Goal: Information Seeking & Learning: Learn about a topic

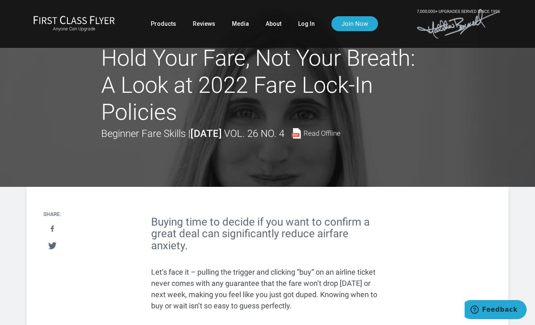
click at [54, 120] on div at bounding box center [267, 93] width 535 height 187
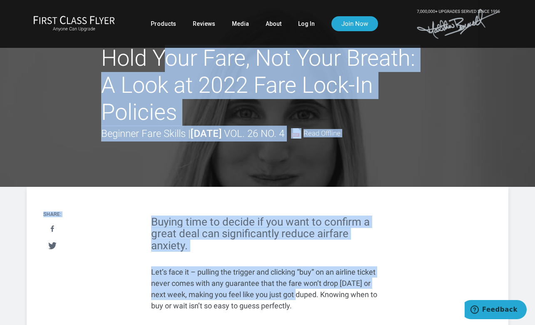
drag, startPoint x: 102, startPoint y: 59, endPoint x: 291, endPoint y: 292, distance: 299.6
click at [144, 113] on h1 "Hold Your Fare, Not Your Breath: A Look at 2022 Fare Lock-In Policies" at bounding box center [267, 85] width 333 height 81
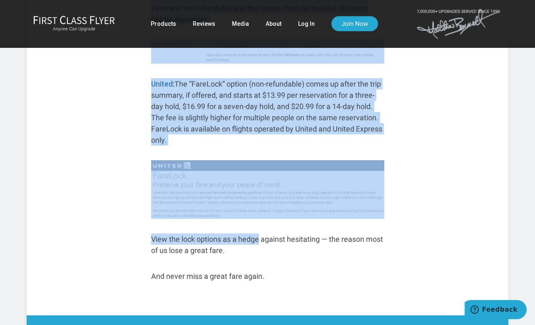
scroll to position [4339, 0]
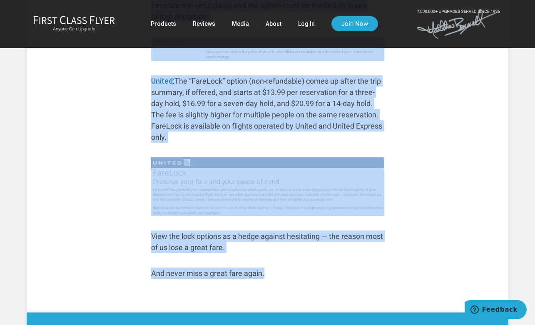
drag, startPoint x: 103, startPoint y: 62, endPoint x: 264, endPoint y: 252, distance: 249.2
copy article "Hold Your Fare, Not Your Breath: A Look at 2022 Fare Lock-In Policies Beginner …"
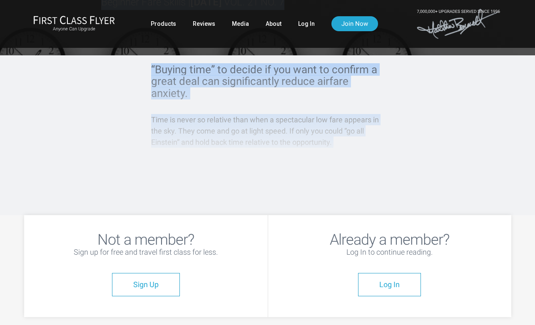
scroll to position [135, 0]
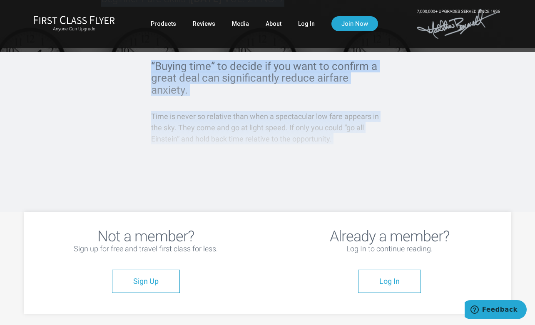
drag, startPoint x: 107, startPoint y: 55, endPoint x: 210, endPoint y: 166, distance: 151.7
click at [210, 166] on article "How to Hold Amazing Business and First Class Flash Fares Before They Disappear …" at bounding box center [267, 38] width 535 height 347
click at [308, 26] on link "Log In" at bounding box center [306, 23] width 17 height 15
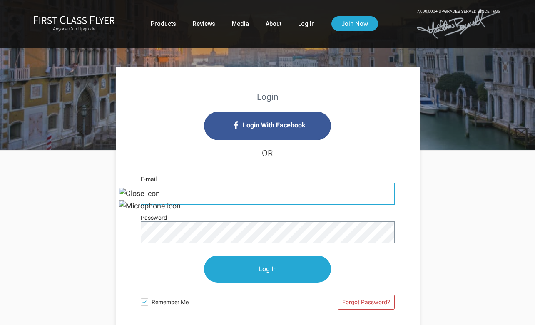
click at [236, 201] on input "E-mail" at bounding box center [268, 194] width 254 height 22
type input "lawrencekurzfinance@gmail.com"
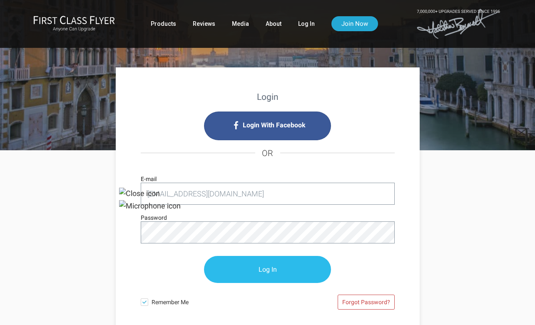
click at [240, 265] on input "Log In" at bounding box center [267, 269] width 127 height 27
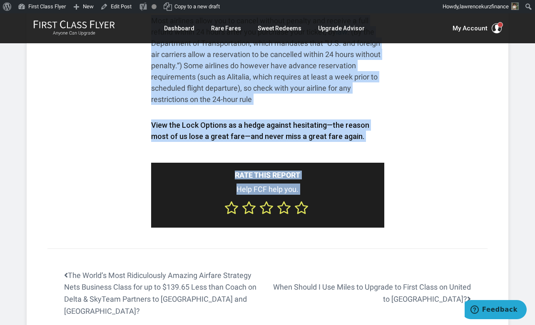
scroll to position [3002, 0]
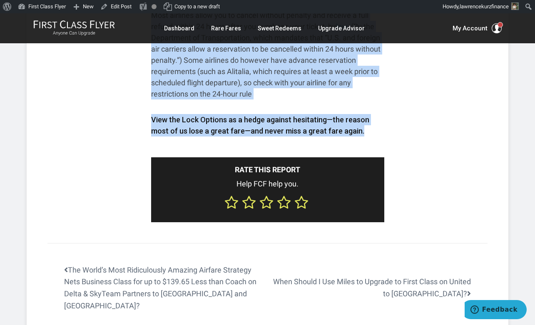
drag, startPoint x: 103, startPoint y: 73, endPoint x: 376, endPoint y: 140, distance: 280.9
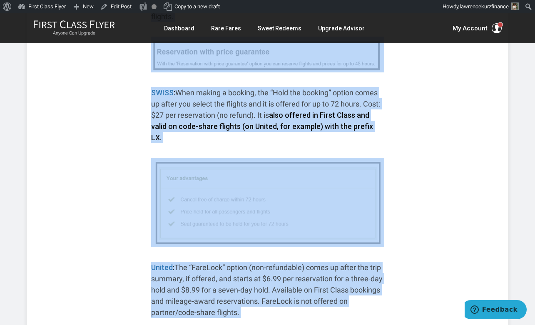
scroll to position [2495, 0]
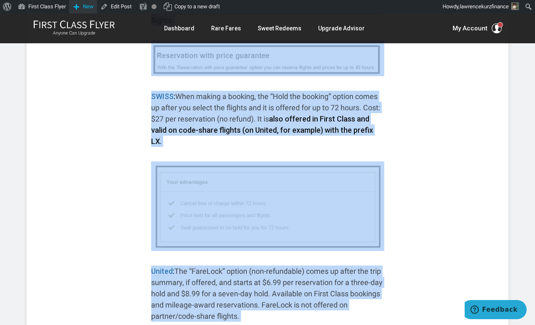
copy article "Lor ip Dolo Sitamet Consecte adi Elits Doeiu Tempo Incid Utlabo Etdo Magnaaliq …"
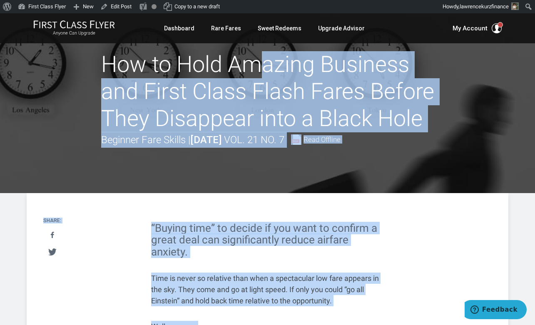
scroll to position [0, 0]
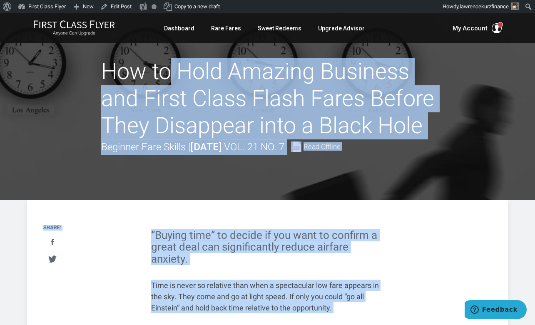
drag, startPoint x: 365, startPoint y: 78, endPoint x: 103, endPoint y: 72, distance: 261.6
copy article "How to Hold Amazing Business and First Class Flash Fares Before They Disappear …"
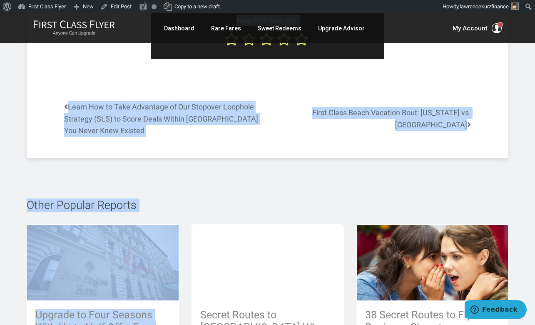
scroll to position [2230, 0]
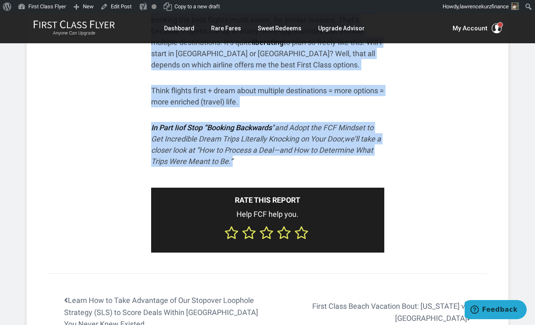
drag, startPoint x: 105, startPoint y: 72, endPoint x: 234, endPoint y: 150, distance: 151.0
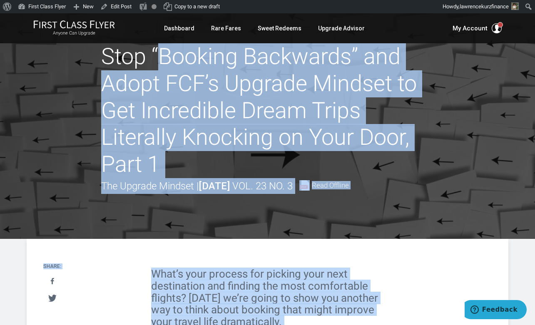
scroll to position [0, 0]
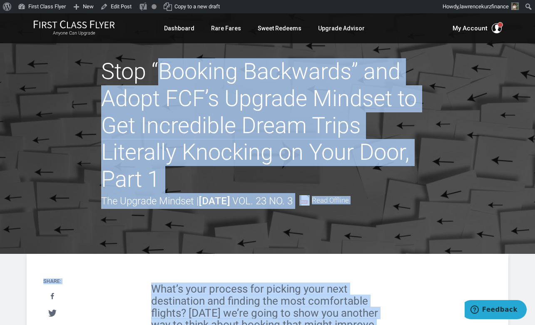
copy article "Stop “Booking Backwards” and Adopt FCF’s Upgrade Mindset to Get Incredible Drea…"
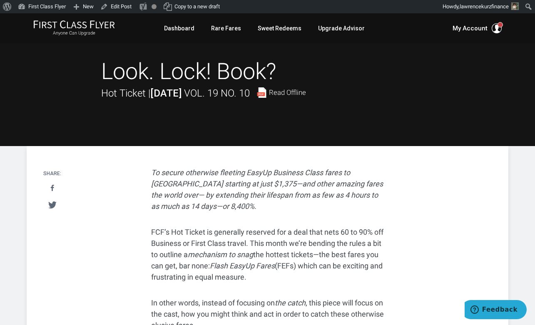
click at [112, 127] on div at bounding box center [267, 79] width 535 height 133
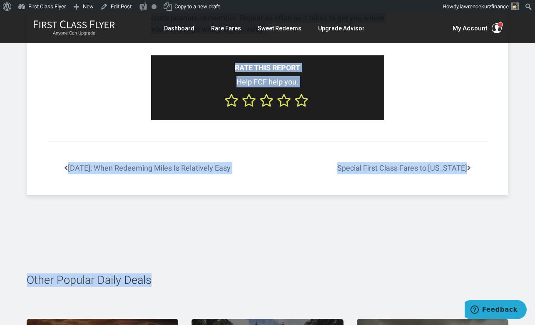
scroll to position [3085, 0]
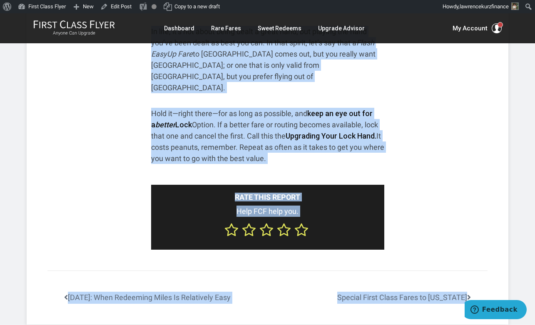
drag, startPoint x: 102, startPoint y: 70, endPoint x: 290, endPoint y: 159, distance: 208.6
copy article "Lore. Ipsu! Dolo? Sit Ametco | Adipisc 3125 Eli. 93 Se. 62 Doei Tempori Utlabor…"
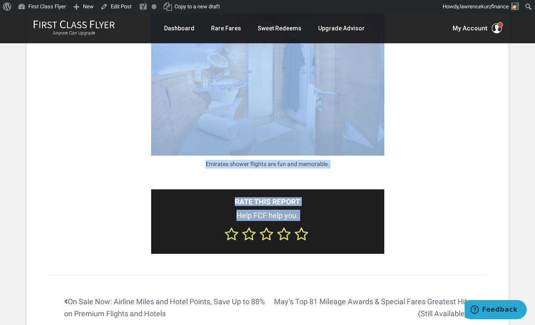
scroll to position [3096, 0]
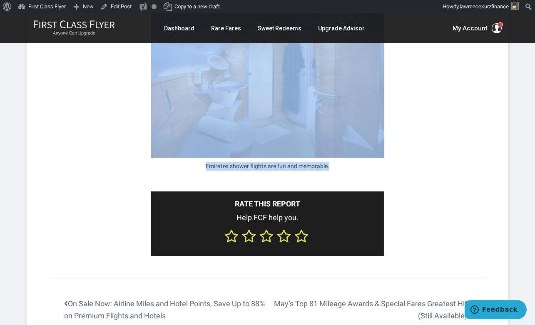
drag, startPoint x: 105, startPoint y: 67, endPoint x: 329, endPoint y: 149, distance: 238.5
copy article "How I Scored (Now Hard-to-Get) Cheap First Class Caviar & Shower Flights On Emi…"
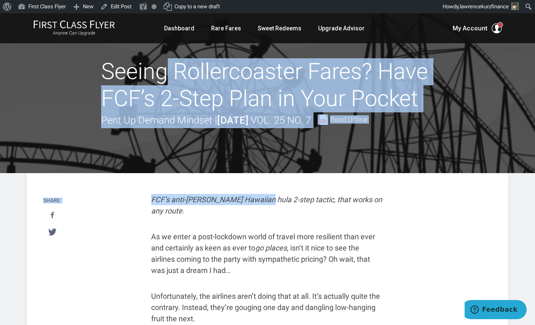
drag, startPoint x: 106, startPoint y: 70, endPoint x: 264, endPoint y: 199, distance: 203.6
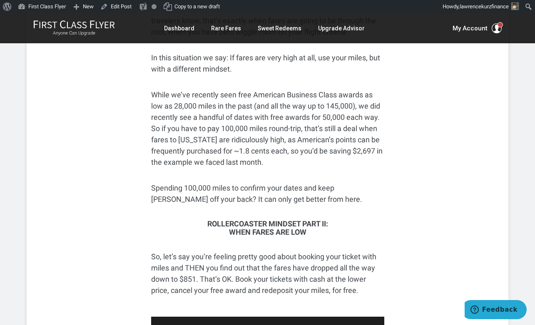
scroll to position [839, 0]
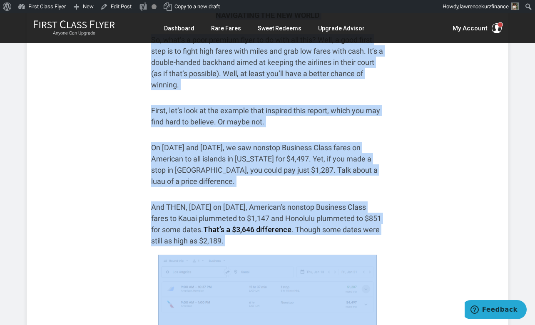
scroll to position [0, 0]
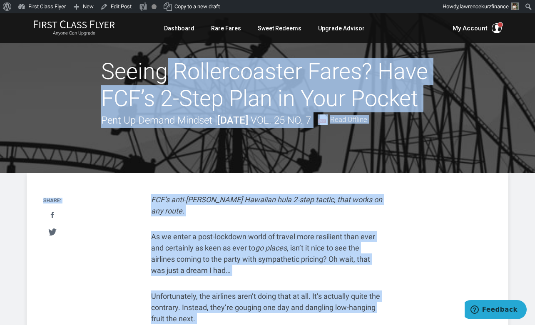
drag, startPoint x: 369, startPoint y: 269, endPoint x: 106, endPoint y: 70, distance: 329.2
copy article "Seeing Rollercoaster Fares? Have FCF’s 2-Step Plan in Your Pocket Pent Up Deman…"
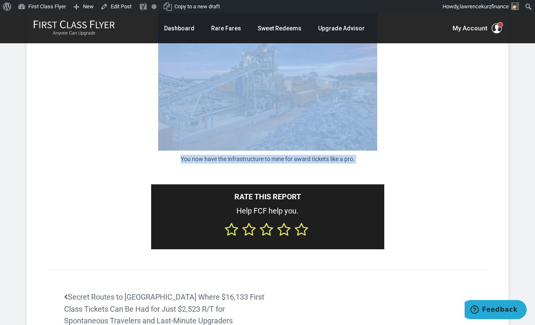
scroll to position [2837, 0]
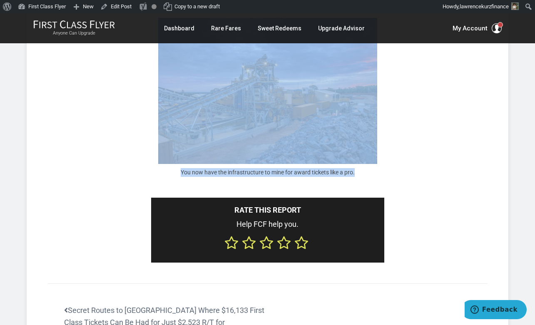
drag, startPoint x: 105, startPoint y: 74, endPoint x: 356, endPoint y: 164, distance: 266.2
copy article "Loremi dol Sitam Consectetura: Elit Seddoe Temporin Utla Etdolorem Aliq Enimadm…"
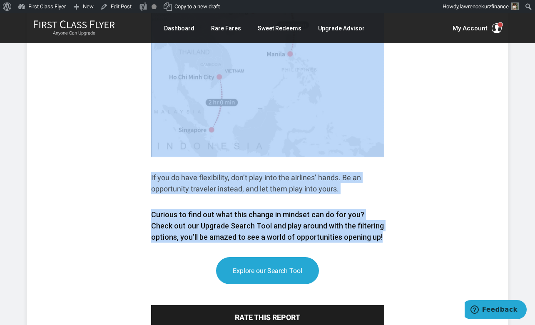
drag, startPoint x: 103, startPoint y: 69, endPoint x: 394, endPoint y: 217, distance: 326.1
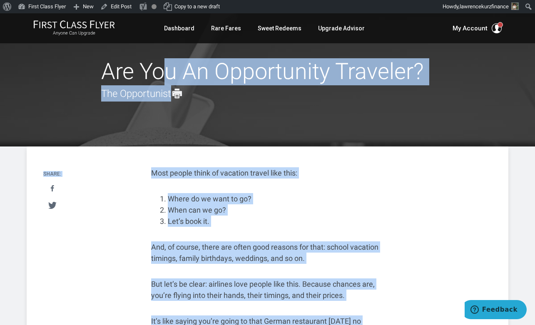
copy article "Are You An Opportunity Traveler? The Opportunist Print June 3, 2017 The Opportu…"
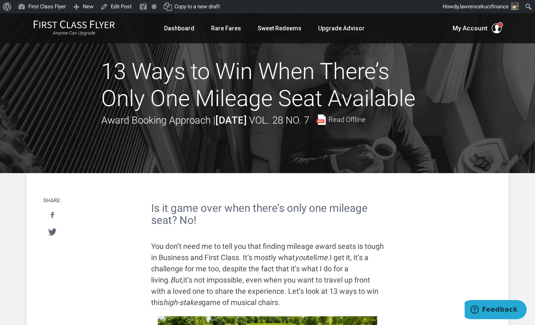
drag, startPoint x: 105, startPoint y: 74, endPoint x: 272, endPoint y: -47, distance: 205.8
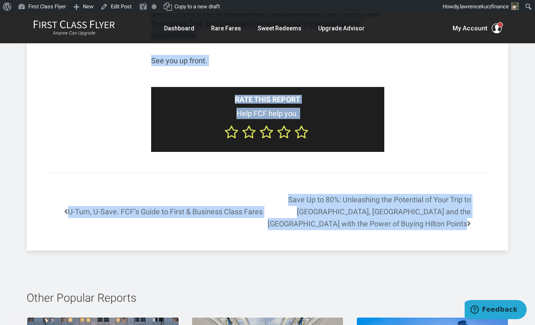
scroll to position [2286, 0]
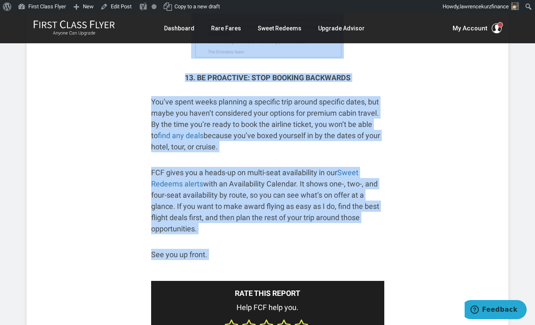
drag, startPoint x: 105, startPoint y: 70, endPoint x: 276, endPoint y: 232, distance: 235.4
copy article "39 Lore ip Dol Sita Conse’a Elit Sed Doeiusm Temp Incididun Utlab Etdolor Magna…"
